Goal: Navigation & Orientation: Go to known website

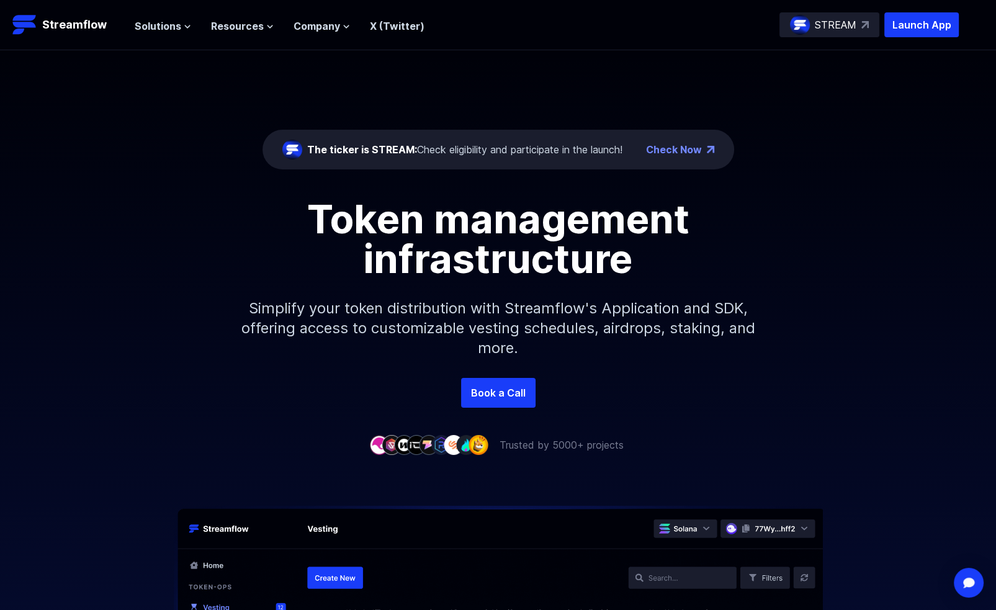
click at [430, 142] on div "The ticker is STREAM: Check eligibility and participate in the launch!" at bounding box center [464, 149] width 315 height 15
click at [432, 151] on div "The ticker is STREAM: Check eligibility and participate in the launch!" at bounding box center [464, 149] width 315 height 15
click at [453, 151] on div "The ticker is STREAM: Check eligibility and participate in the launch!" at bounding box center [464, 149] width 315 height 15
click at [454, 151] on div "The ticker is STREAM: Check eligibility and participate in the launch!" at bounding box center [464, 149] width 315 height 15
click at [170, 31] on span "Solutions" at bounding box center [158, 26] width 47 height 15
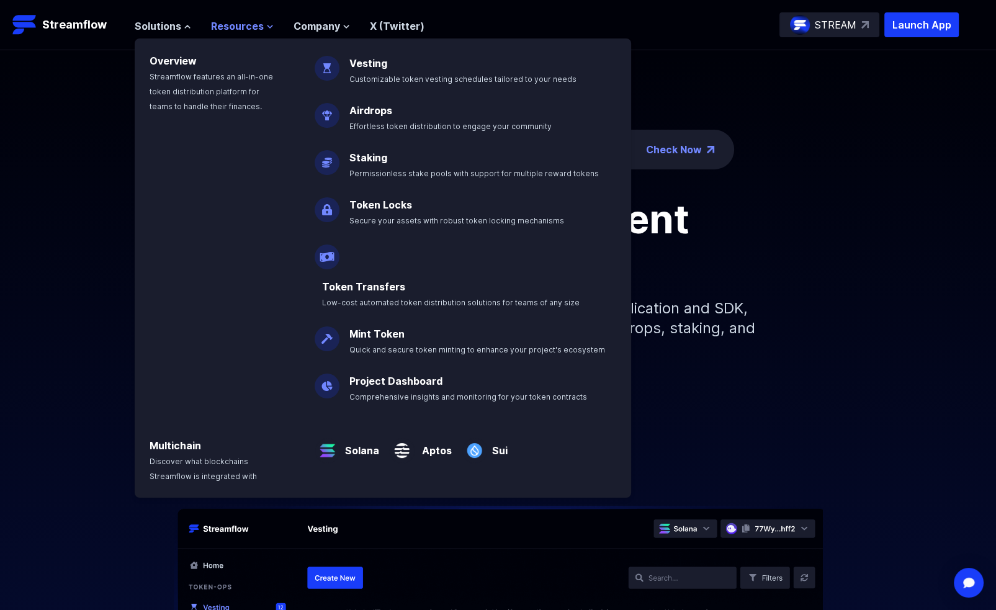
click at [226, 29] on span "Resources" at bounding box center [237, 26] width 53 height 15
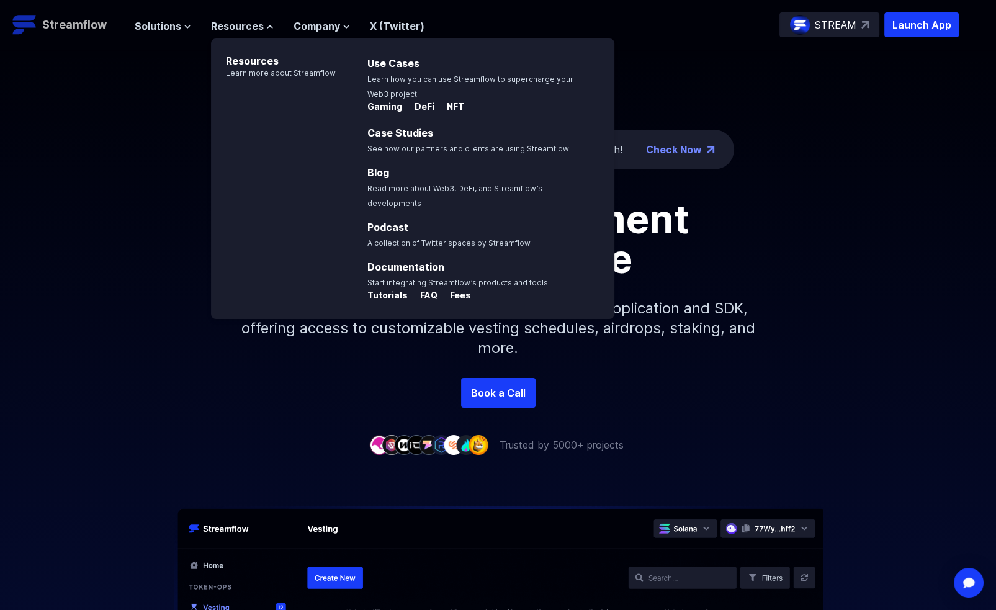
click at [84, 24] on p "Streamflow" at bounding box center [74, 24] width 65 height 17
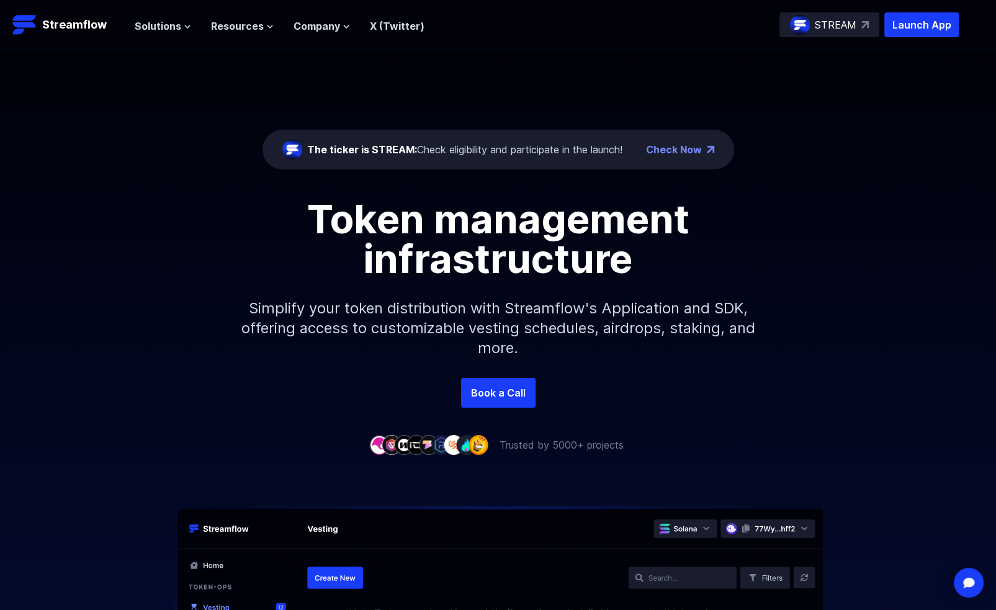
click at [911, 27] on p "Launch App" at bounding box center [921, 24] width 74 height 25
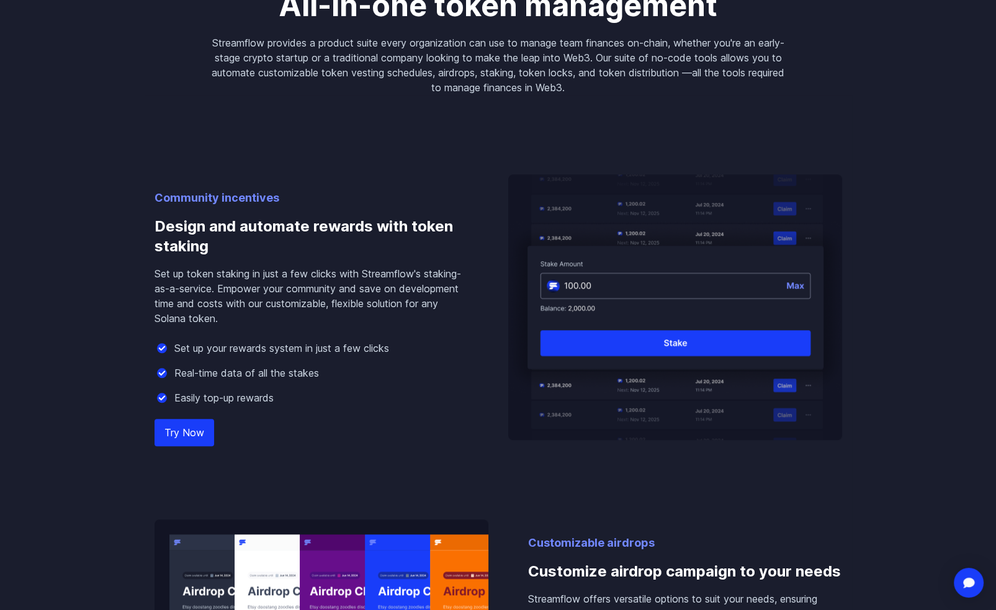
scroll to position [1303, 0]
